Goal: Task Accomplishment & Management: Use online tool/utility

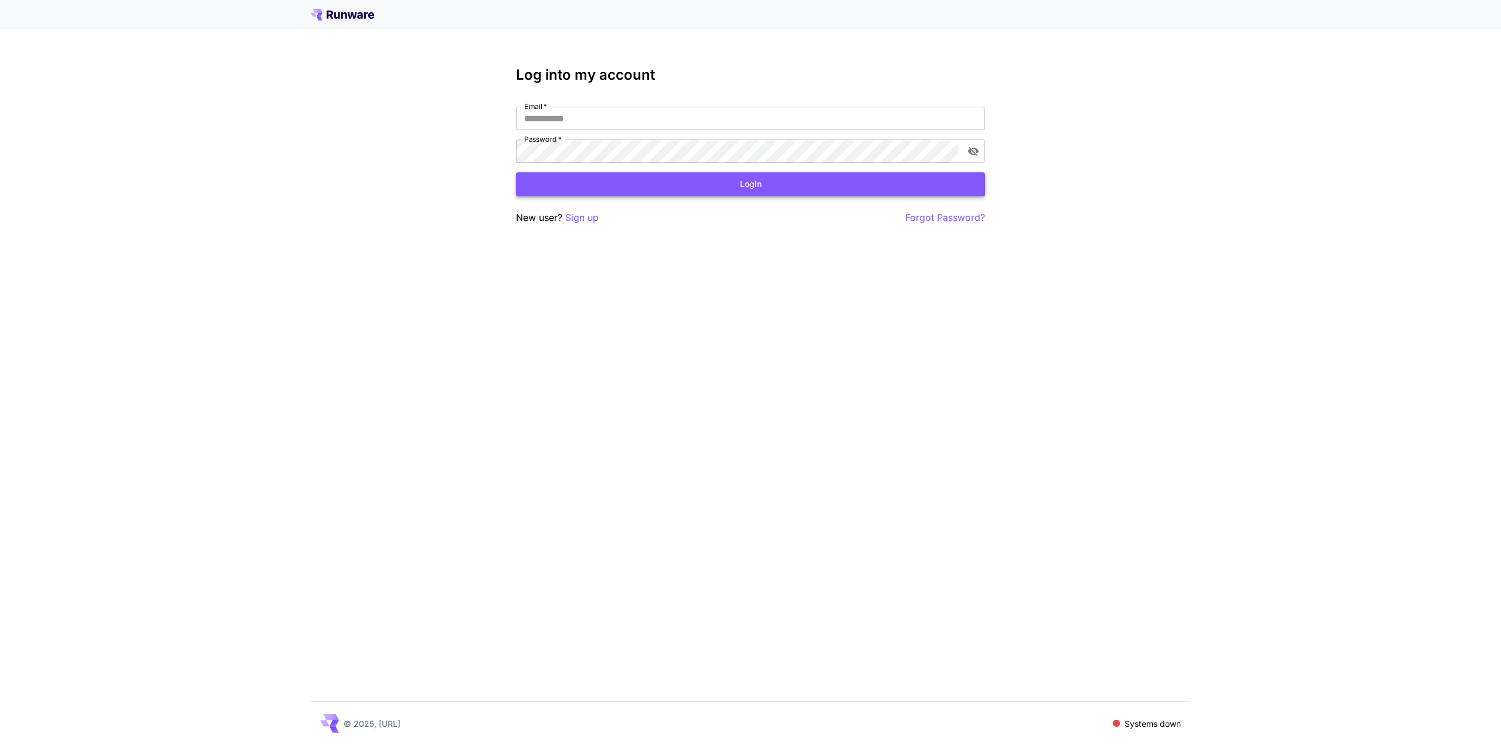
type input "**********"
click at [754, 182] on button "Login" at bounding box center [750, 184] width 469 height 24
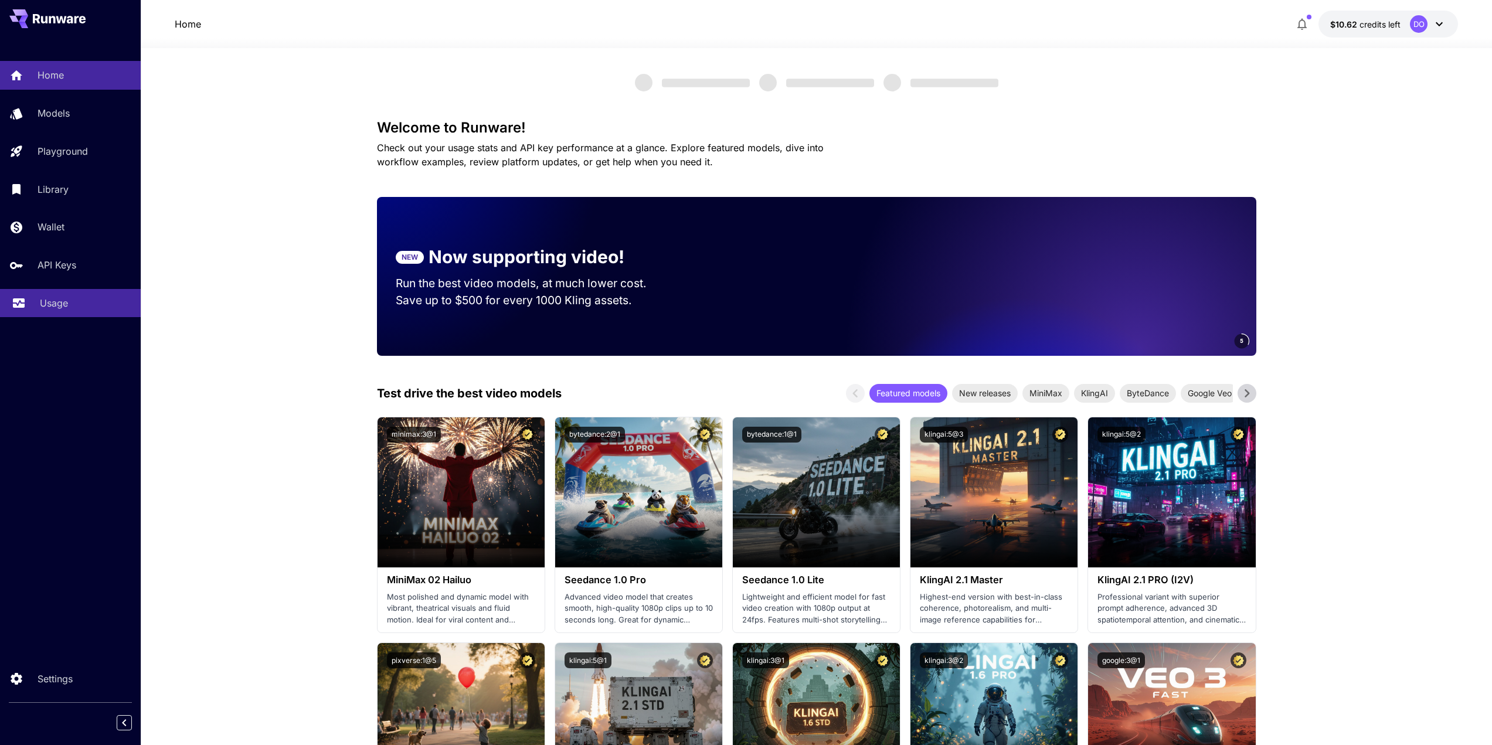
click at [45, 305] on p "Usage" at bounding box center [54, 303] width 28 height 14
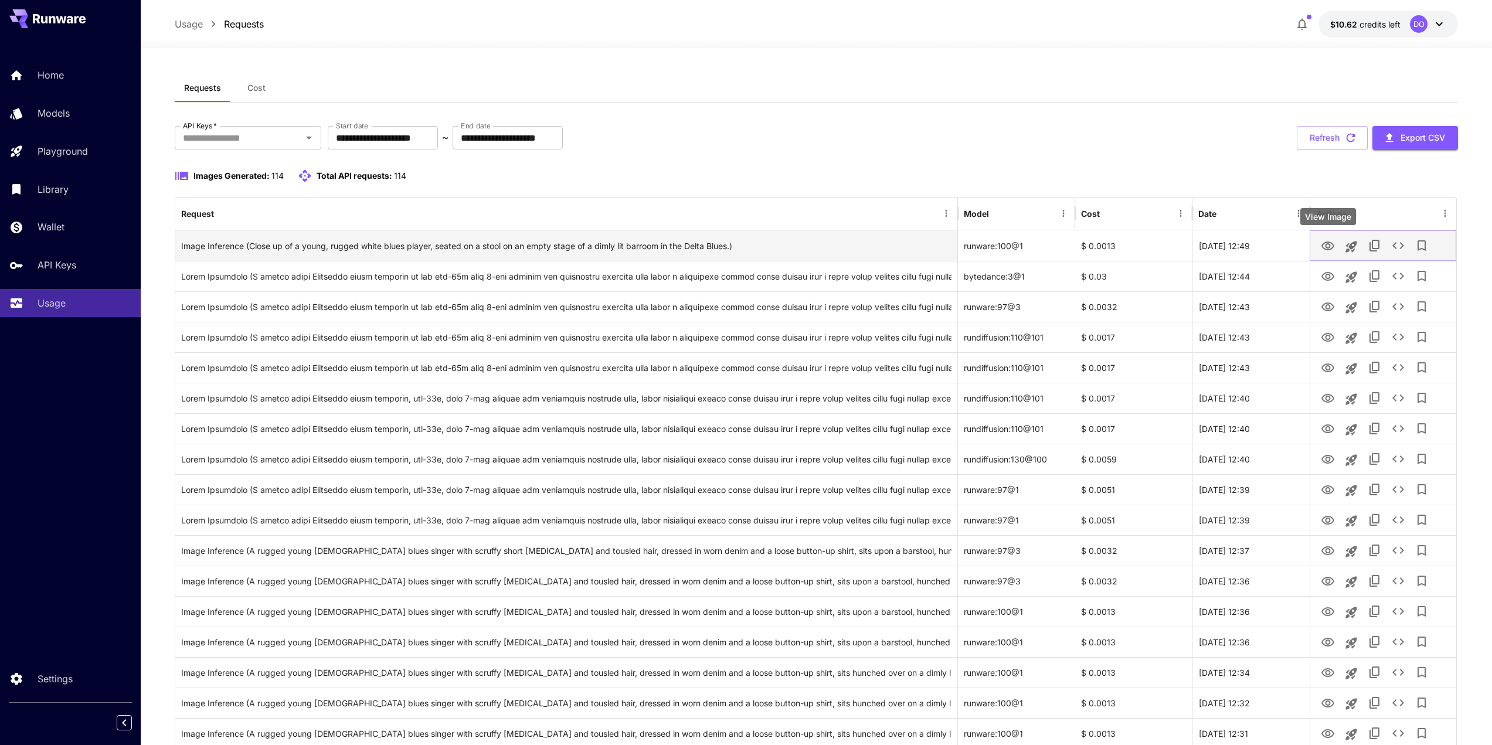
click at [1329, 247] on icon "View Image" at bounding box center [1328, 246] width 13 height 9
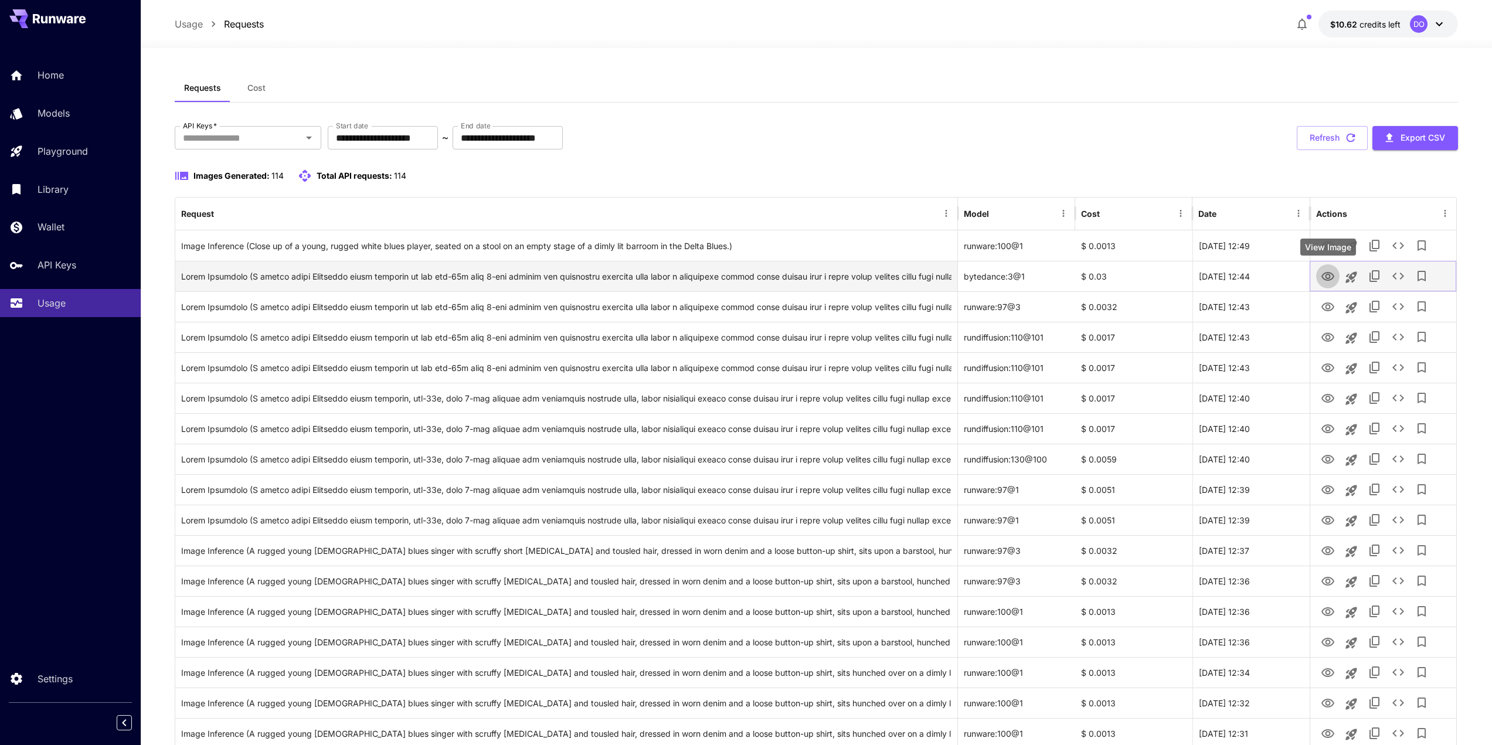
click at [1327, 279] on icon "View Image" at bounding box center [1328, 277] width 14 height 14
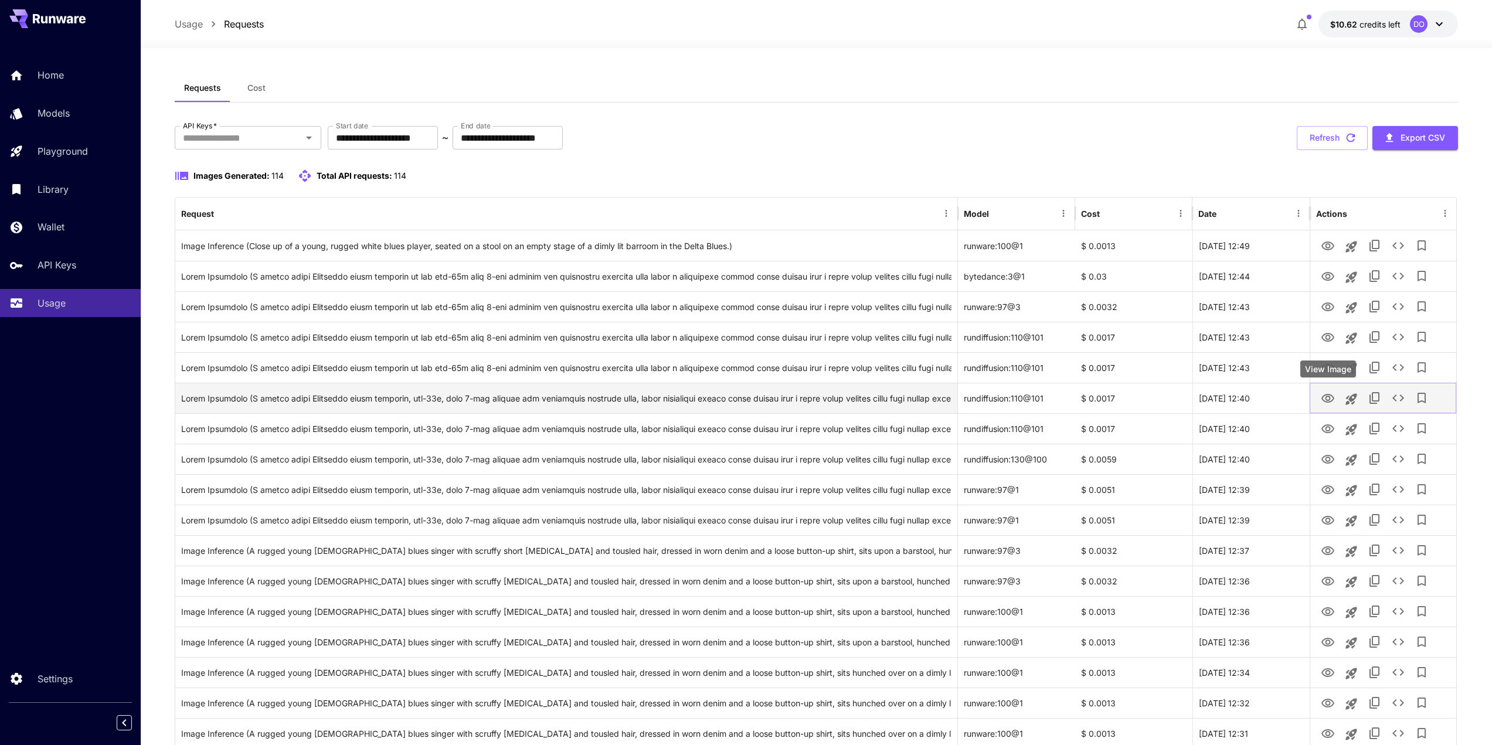
click at [1327, 396] on icon "View Image" at bounding box center [1328, 399] width 14 height 14
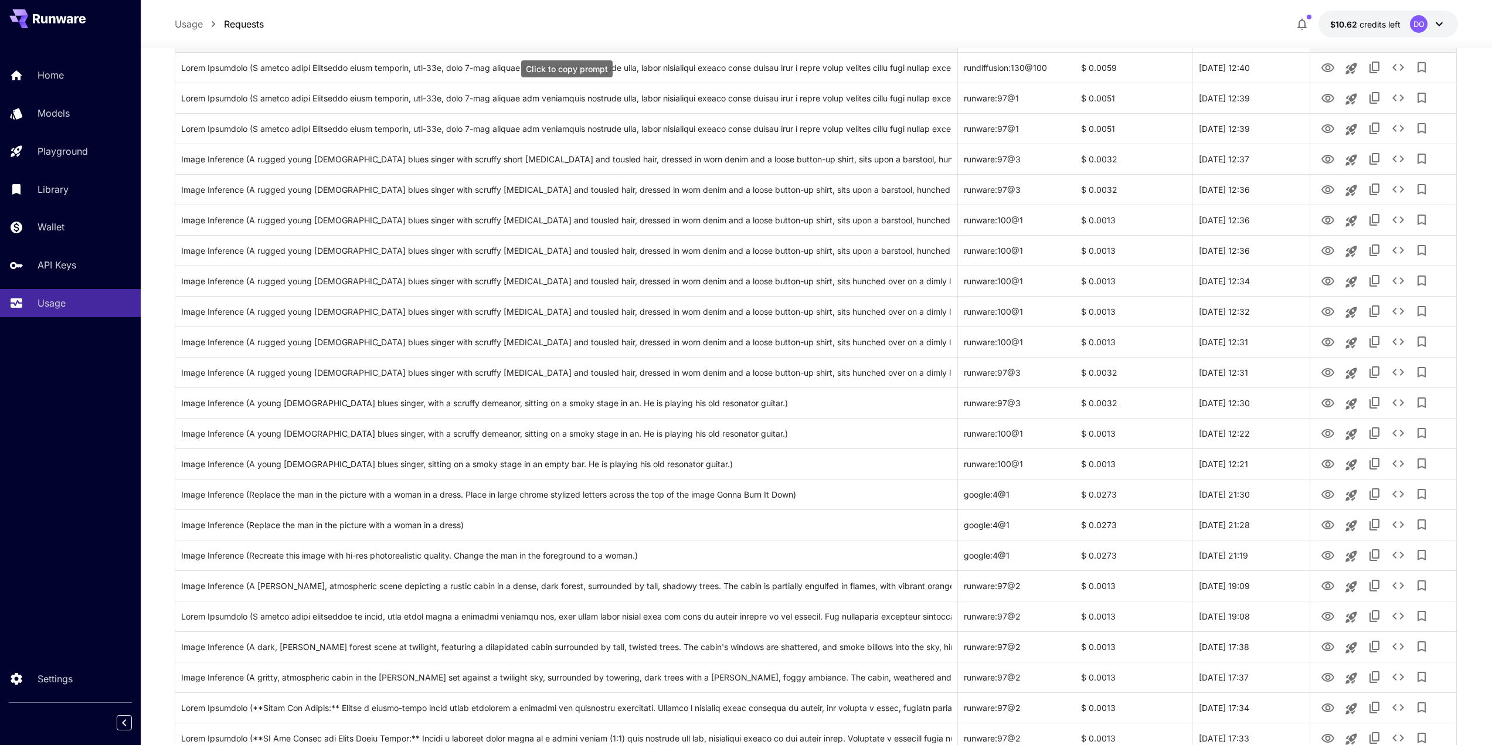
scroll to position [411, 0]
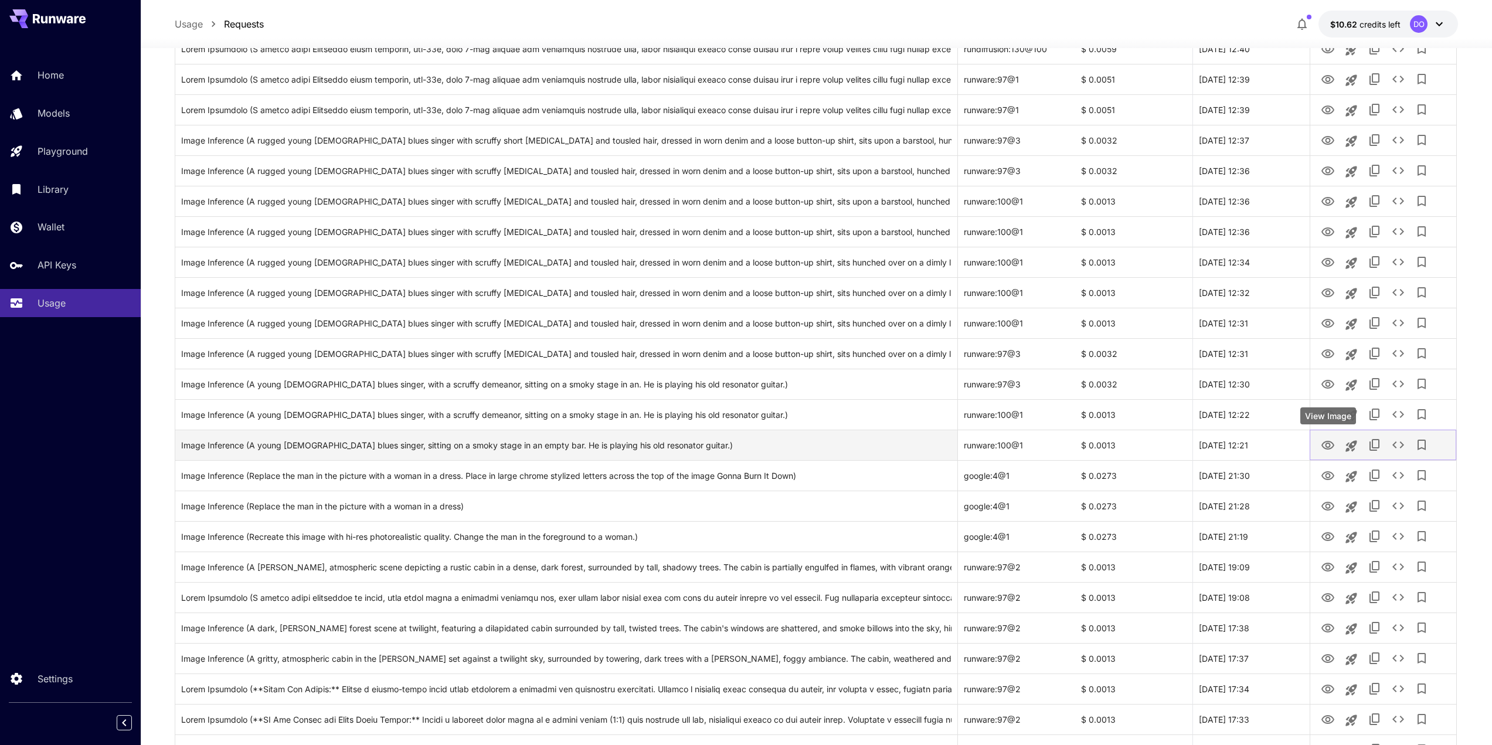
click at [1329, 447] on icon "View Image" at bounding box center [1328, 446] width 14 height 14
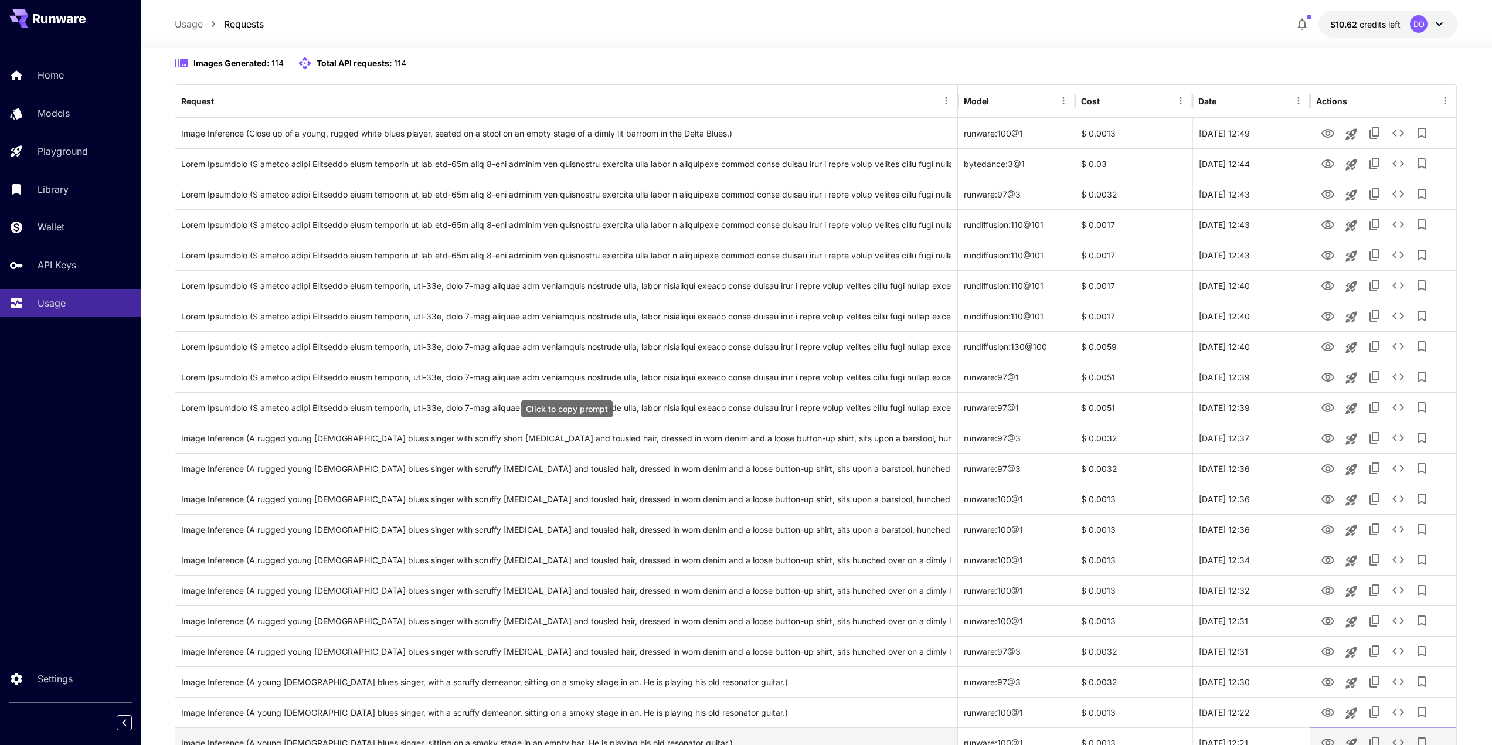
scroll to position [59, 0]
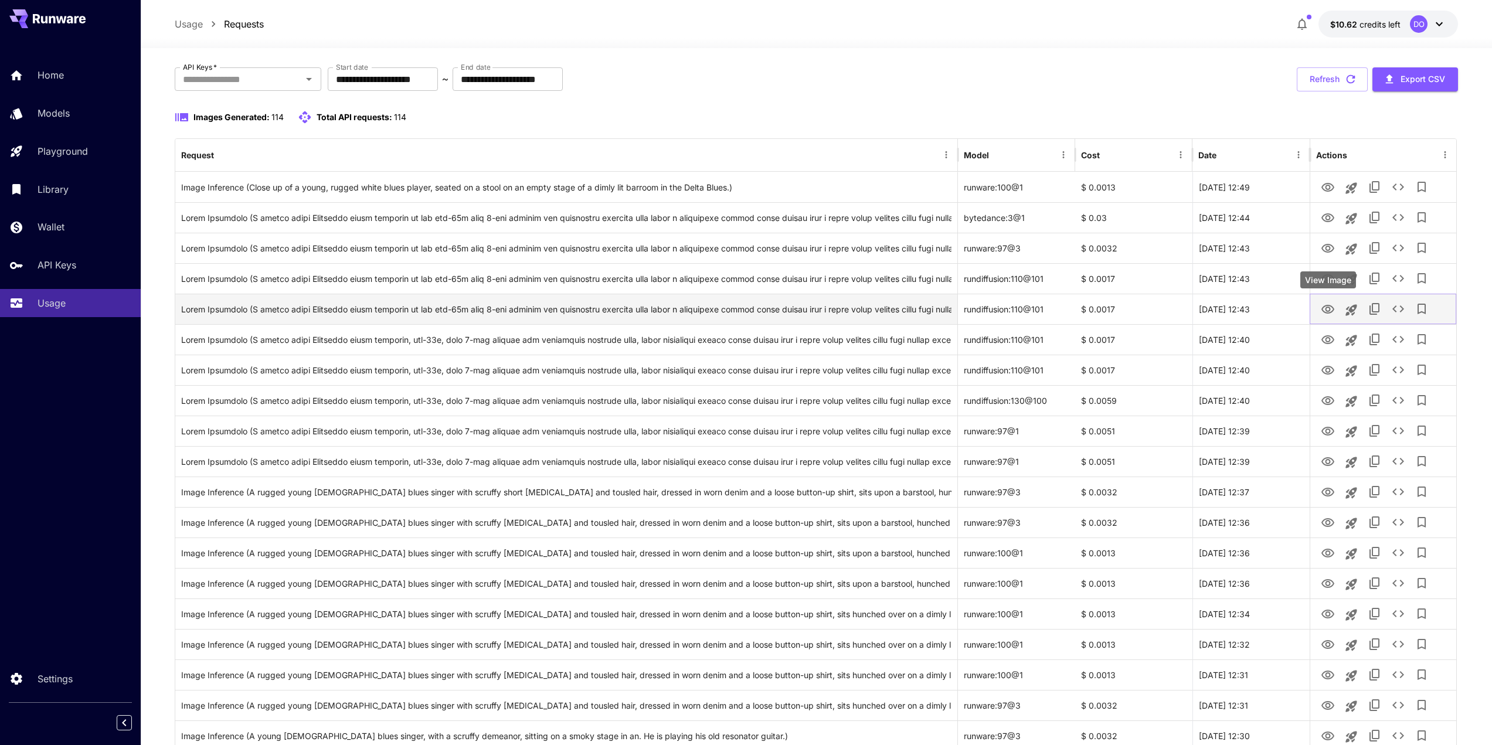
click at [1326, 308] on icon "View Image" at bounding box center [1328, 310] width 14 height 14
click at [1334, 277] on icon "View Image" at bounding box center [1328, 278] width 13 height 9
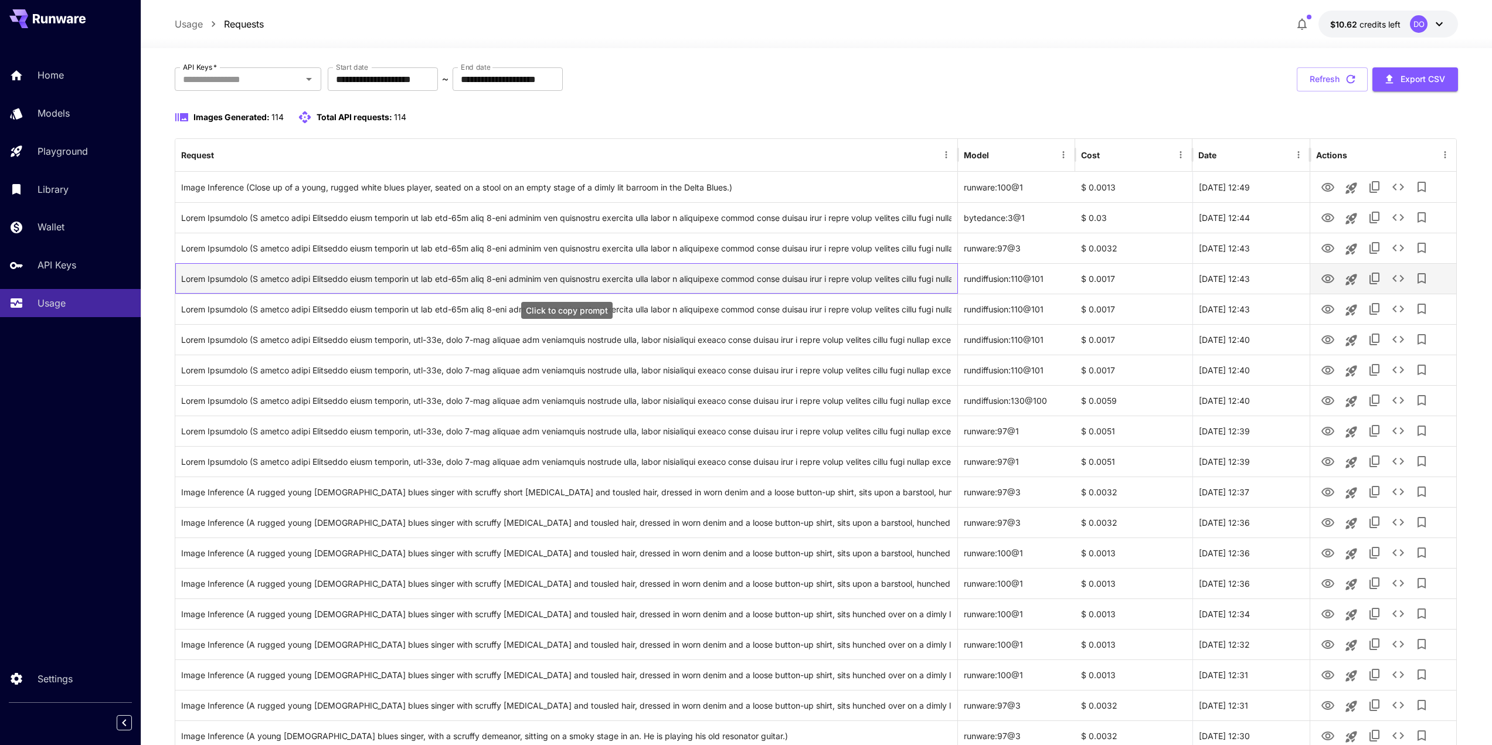
click at [590, 276] on div "Click to copy prompt" at bounding box center [566, 279] width 771 height 30
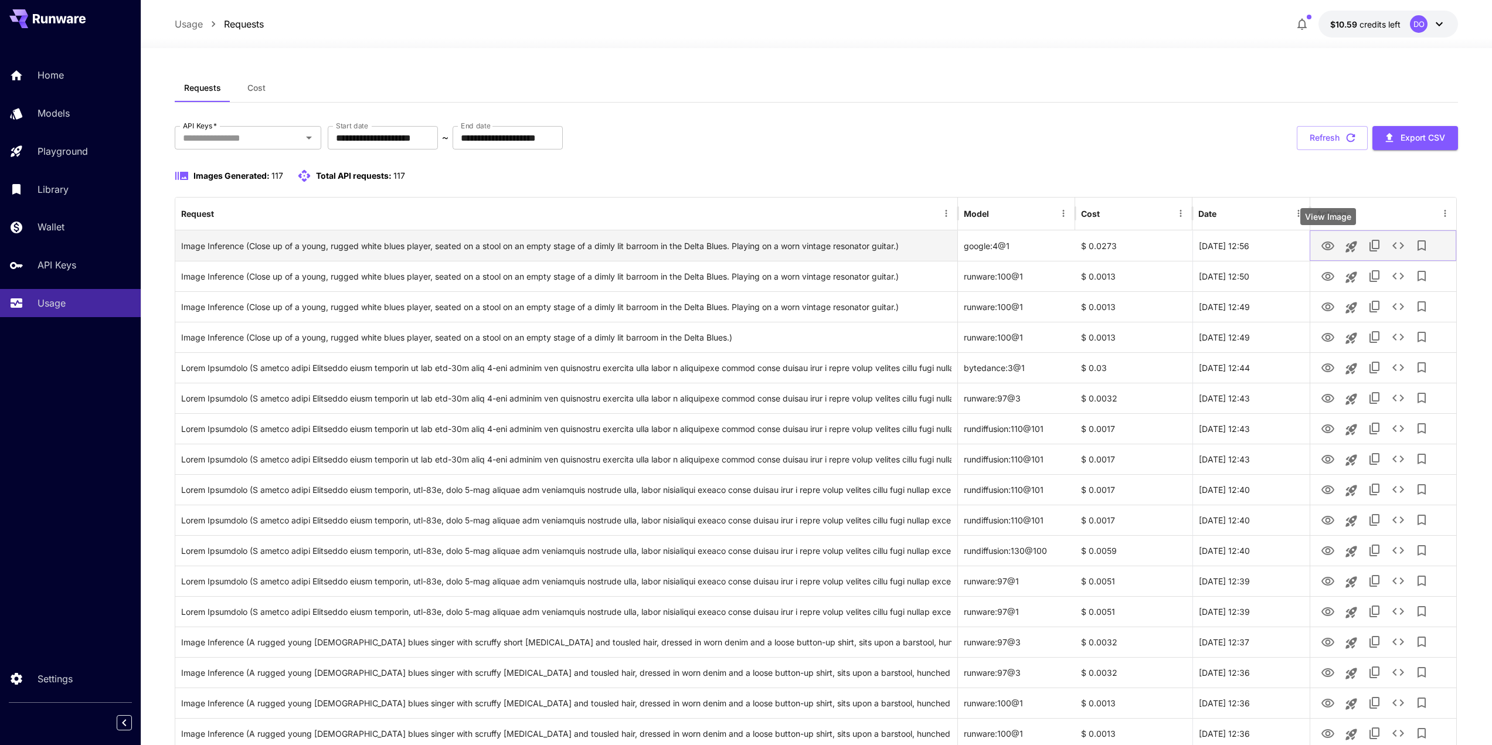
click at [1322, 247] on icon "View Image" at bounding box center [1328, 246] width 14 height 14
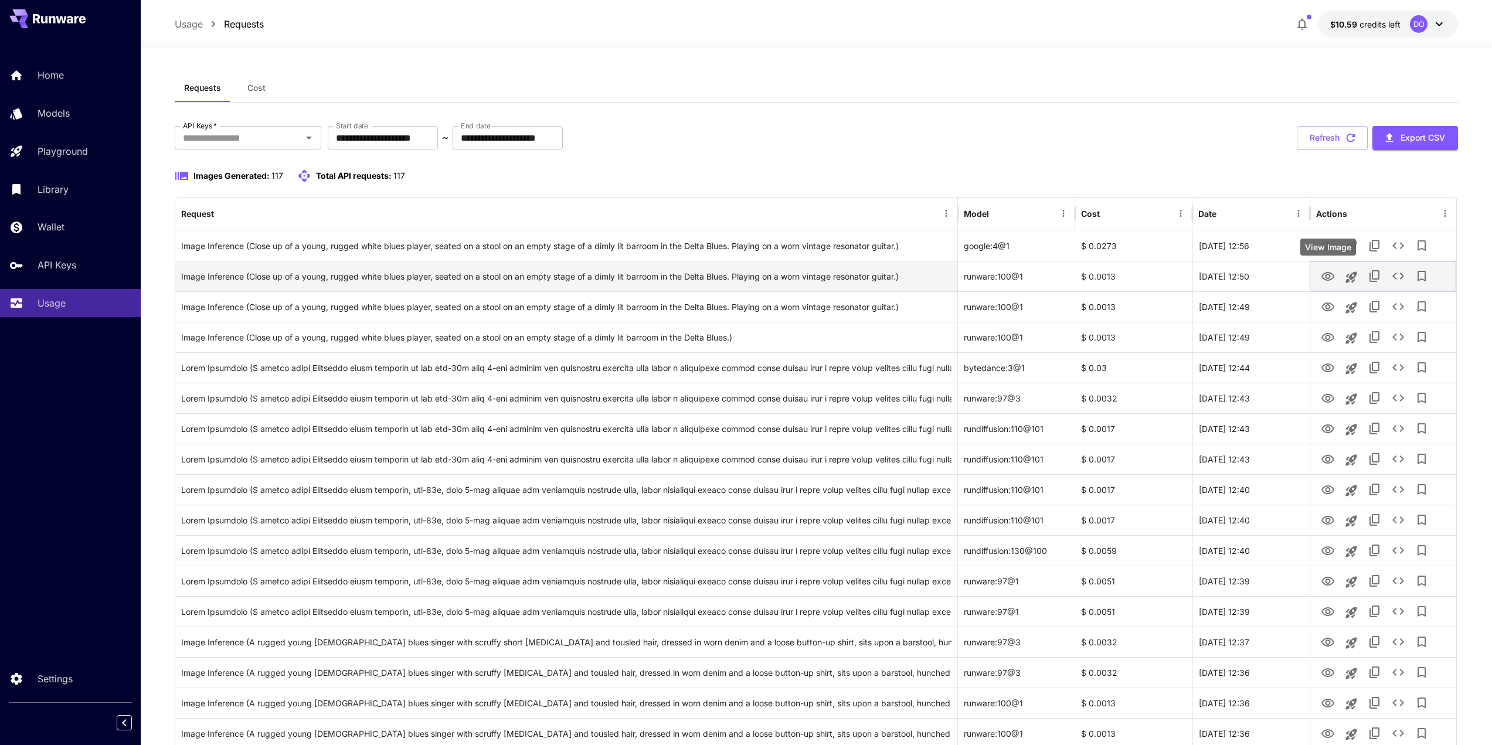
click at [1327, 274] on icon "View Image" at bounding box center [1328, 277] width 14 height 14
